Goal: Information Seeking & Learning: Learn about a topic

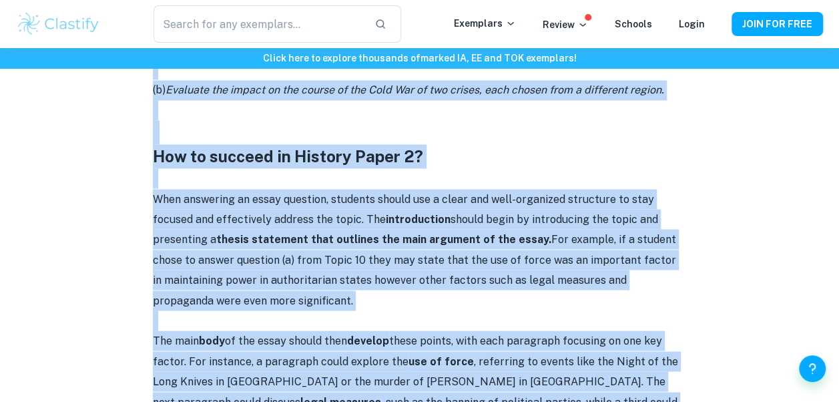
scroll to position [1142, 0]
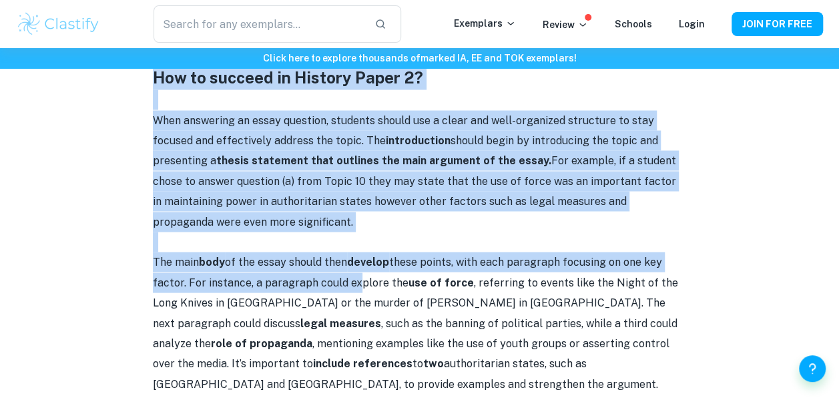
drag, startPoint x: 143, startPoint y: 161, endPoint x: 350, endPoint y: 274, distance: 235.6
click at [350, 274] on p "The main body of the essay should then develop these points, with each paragrap…" at bounding box center [420, 323] width 534 height 142
click at [268, 203] on p "When answering an essay question, students should use a clear and well-organize…" at bounding box center [420, 170] width 534 height 121
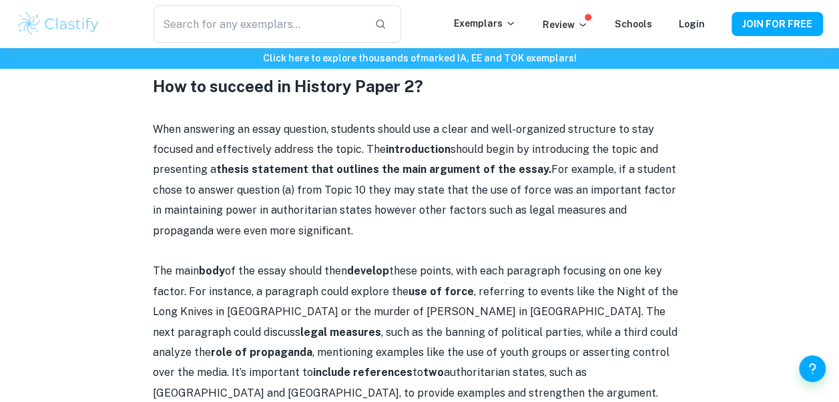
scroll to position [1134, 0]
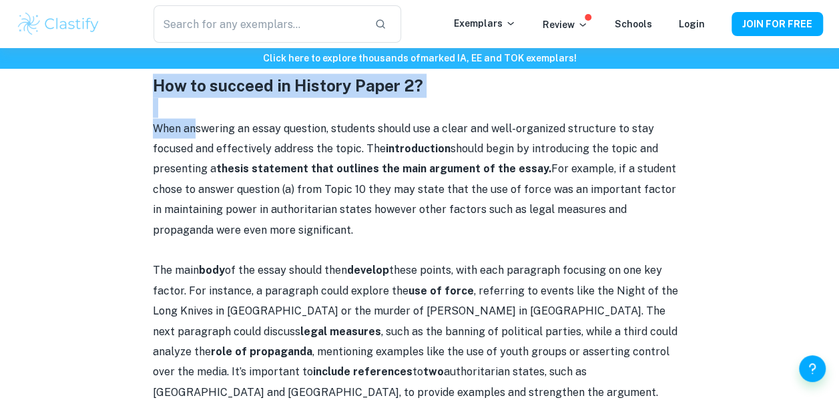
drag, startPoint x: 144, startPoint y: 93, endPoint x: 196, endPoint y: 137, distance: 68.2
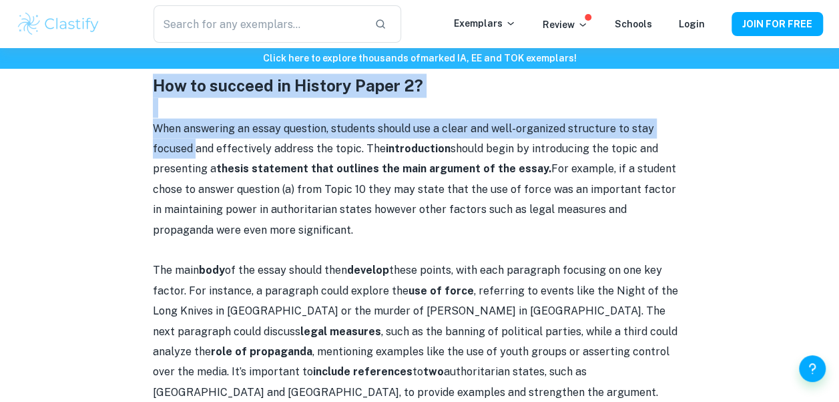
drag, startPoint x: 196, startPoint y: 137, endPoint x: 191, endPoint y: 120, distance: 18.2
click at [191, 120] on p "When answering an essay question, students should use a clear and well-organize…" at bounding box center [420, 178] width 534 height 121
click at [165, 88] on h3 "How to succeed in History Paper 2?" at bounding box center [420, 85] width 534 height 24
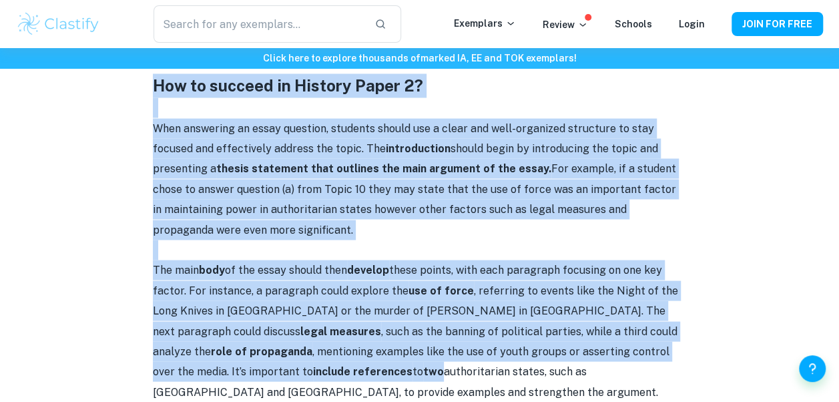
drag, startPoint x: 157, startPoint y: 92, endPoint x: 280, endPoint y: 382, distance: 314.8
click at [280, 382] on div "Paper 2 is the second examination you'll face in IB History. In this post, we’l…" at bounding box center [420, 66] width 534 height 1320
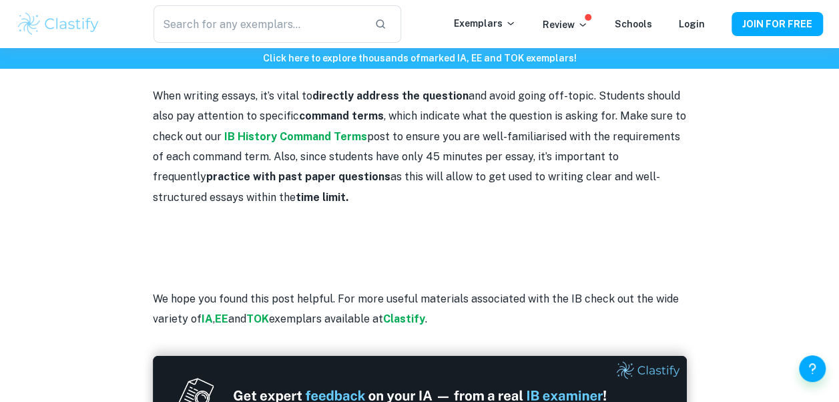
scroll to position [1525, 0]
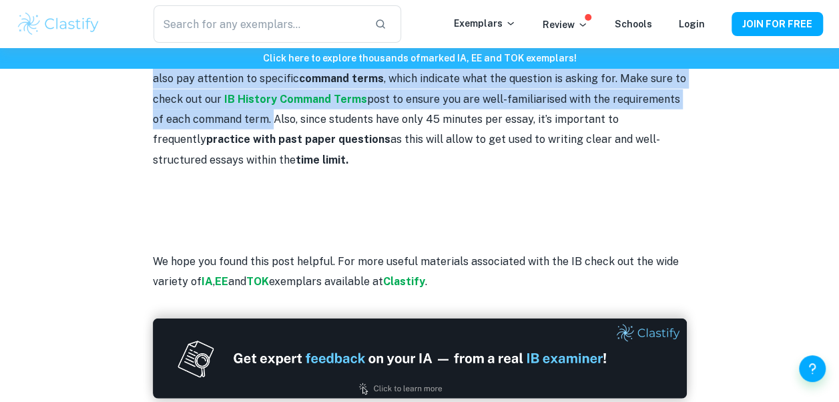
copy div "Lor ip dolorsi am Consect Adipi 9? Elit seddoeius te incid utlabore, etdolore m…"
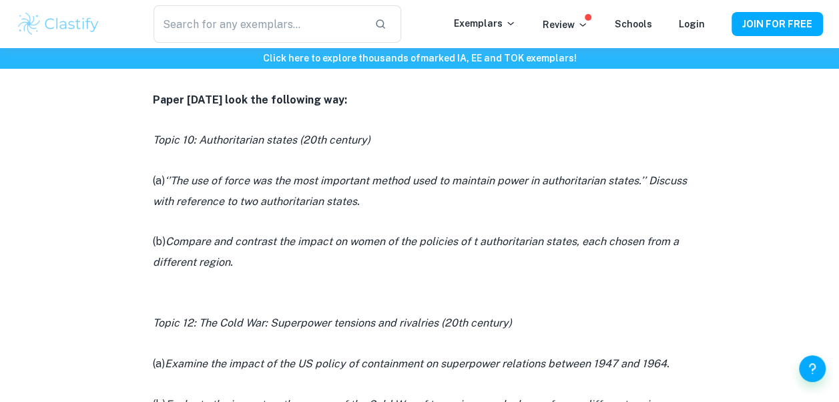
copy div "Lor ip dolorsi am Consect Adipi 9? Elit seddoeius te incid utlabore, etdolore m…"
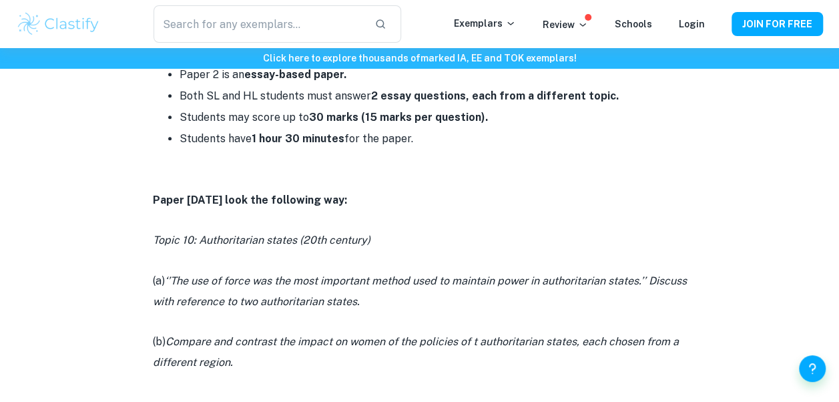
scroll to position [637, 0]
